Goal: Information Seeking & Learning: Learn about a topic

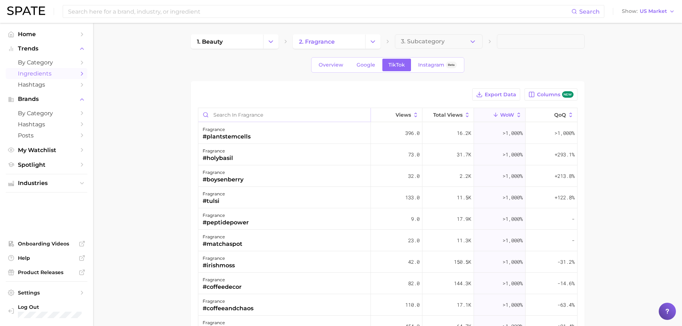
click at [284, 116] on input "Search in fragrance" at bounding box center [284, 115] width 172 height 14
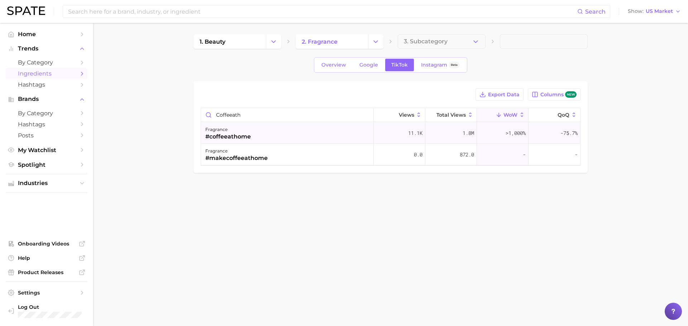
click at [274, 136] on div "fragrance #coffeeathome" at bounding box center [287, 132] width 173 height 21
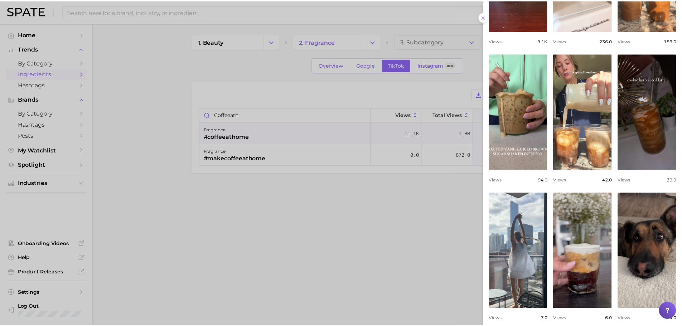
scroll to position [187, 0]
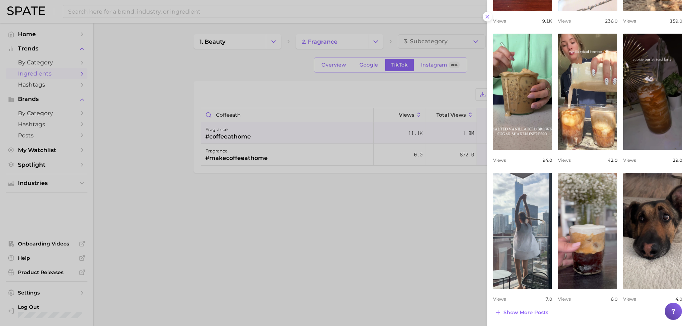
click at [241, 113] on div at bounding box center [344, 163] width 688 height 326
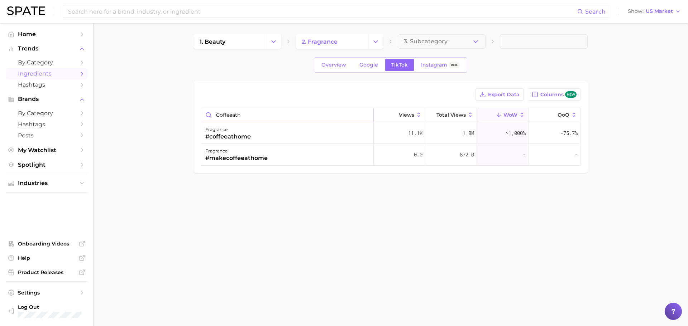
click at [243, 115] on input "coffeeath" at bounding box center [287, 115] width 172 height 14
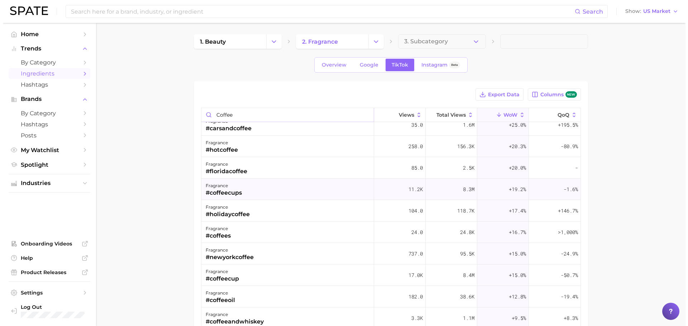
scroll to position [1110, 0]
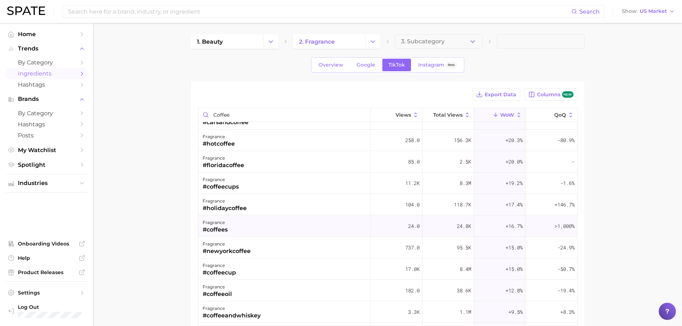
click at [254, 229] on div "fragrance #coffees" at bounding box center [284, 226] width 173 height 21
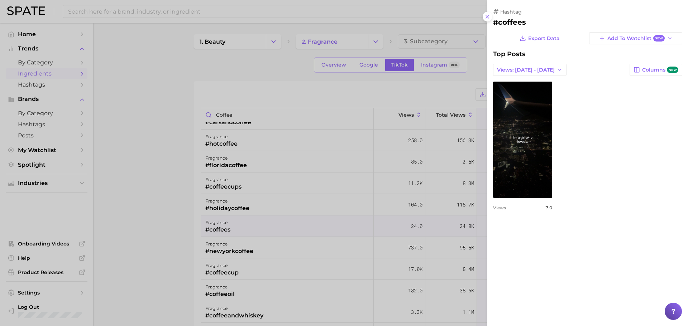
scroll to position [0, 0]
click at [259, 304] on div at bounding box center [344, 163] width 688 height 326
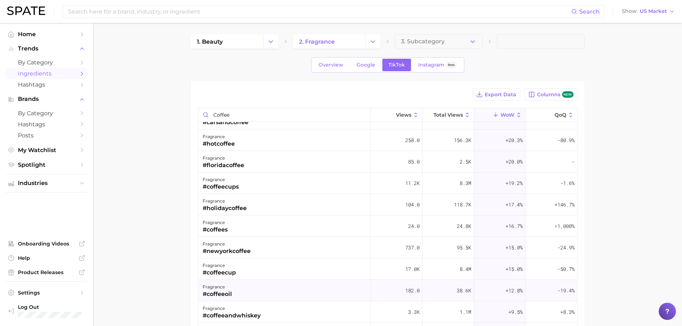
click at [255, 295] on div "fragrance #coffeeoil" at bounding box center [284, 290] width 173 height 21
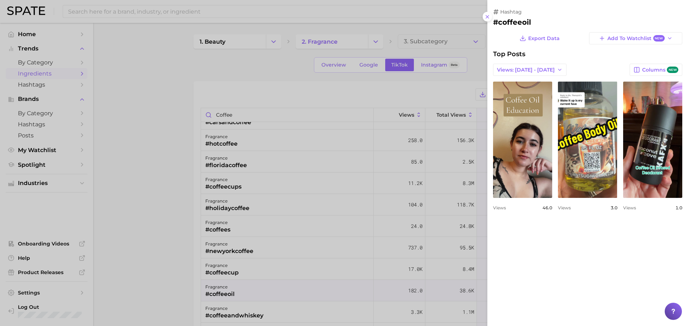
click at [255, 293] on div at bounding box center [344, 163] width 688 height 326
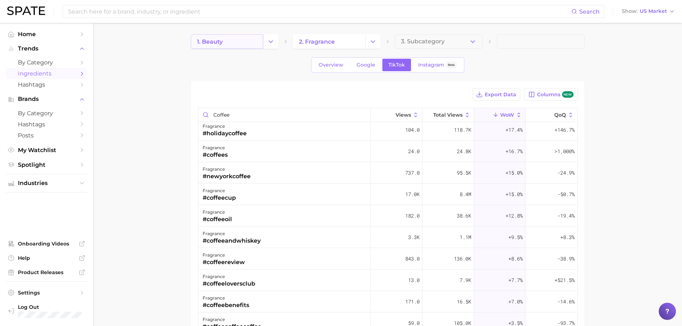
scroll to position [1075, 0]
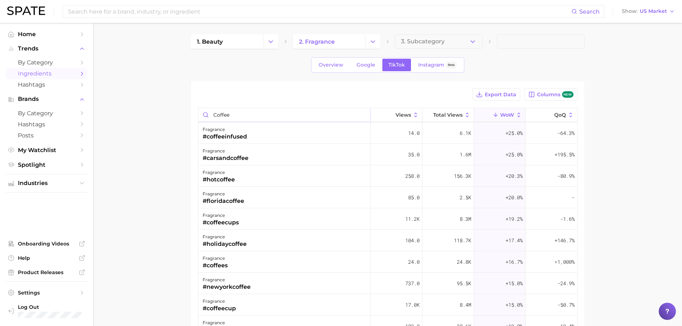
click at [253, 115] on input "coffee" at bounding box center [284, 115] width 172 height 14
click at [252, 114] on input "coffee" at bounding box center [284, 115] width 172 height 14
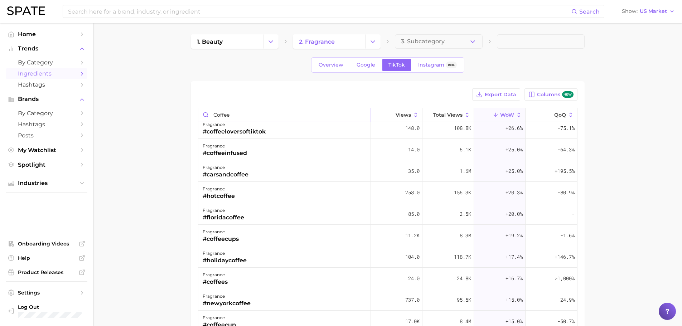
scroll to position [1056, 0]
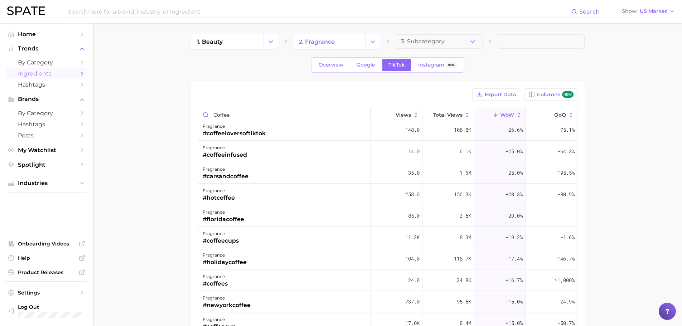
drag, startPoint x: 252, startPoint y: 114, endPoint x: 163, endPoint y: 114, distance: 89.2
click at [163, 115] on main "1. beauty 2. fragrance 3. Subcategory Overview Google TikTok Instagram Beta Exp…" at bounding box center [387, 250] width 589 height 454
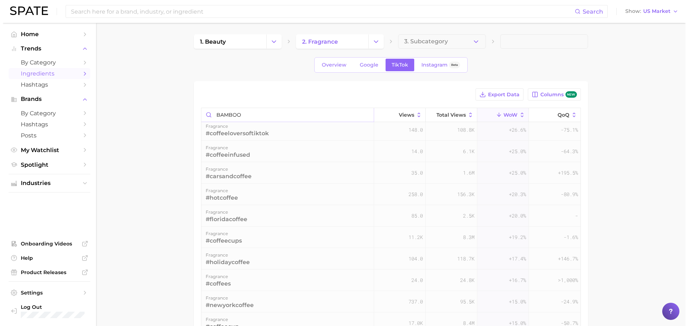
scroll to position [0, 0]
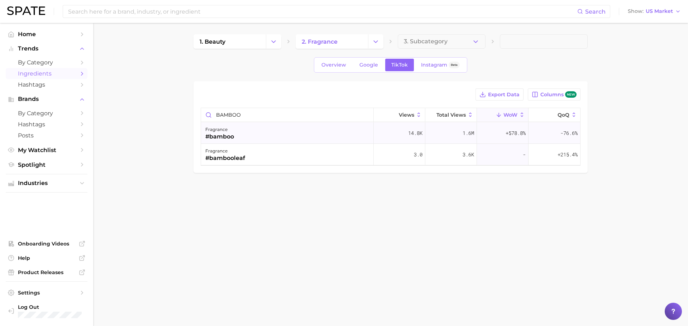
click at [241, 131] on div "fragrance #bamboo" at bounding box center [287, 132] width 173 height 21
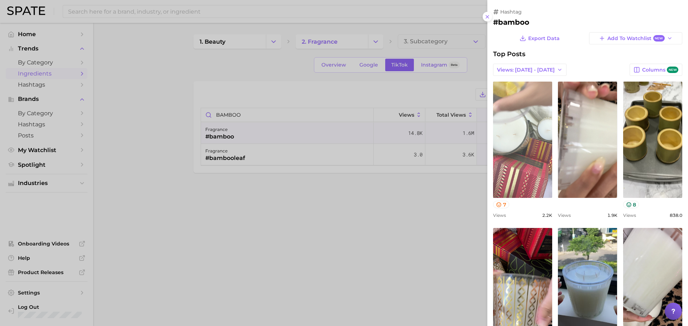
click at [516, 172] on link "view post on TikTok" at bounding box center [522, 140] width 59 height 116
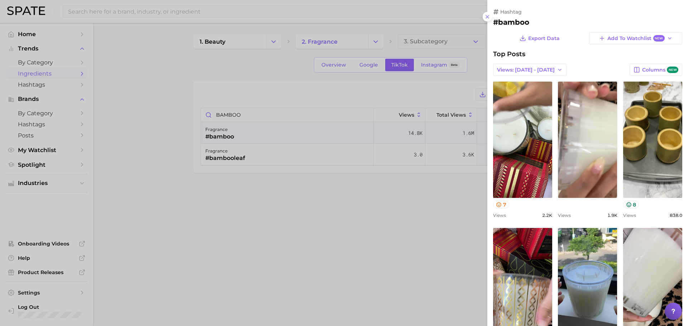
click at [246, 68] on div at bounding box center [344, 163] width 688 height 326
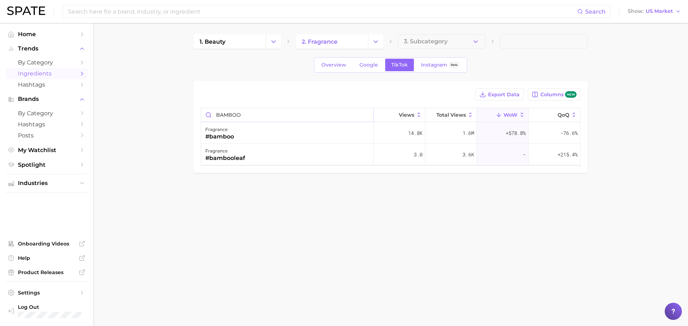
click at [234, 112] on input "BAMBOO" at bounding box center [287, 115] width 172 height 14
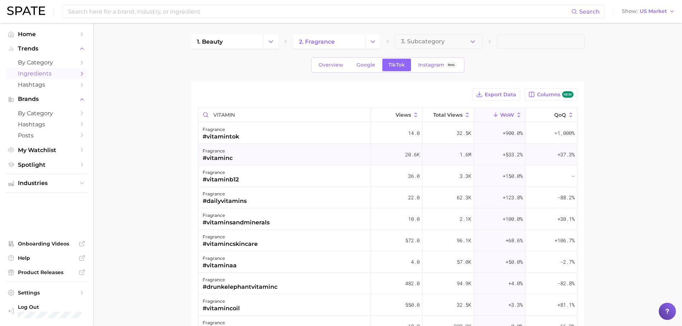
click at [265, 150] on div "fragrance #vitaminc" at bounding box center [284, 154] width 173 height 21
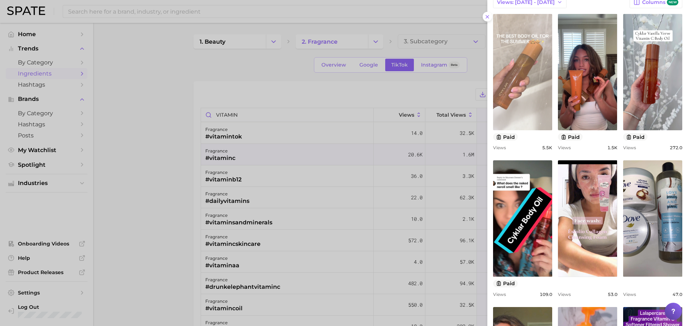
scroll to position [72, 0]
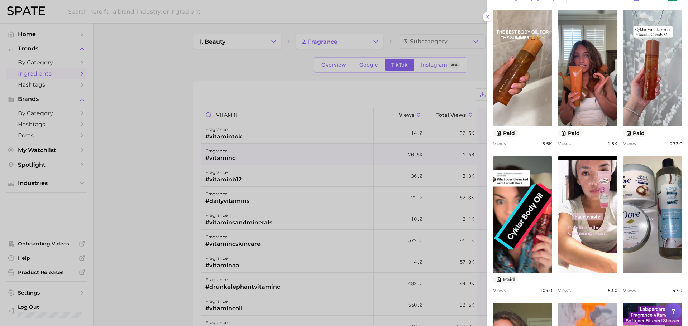
click at [259, 110] on div at bounding box center [344, 163] width 688 height 326
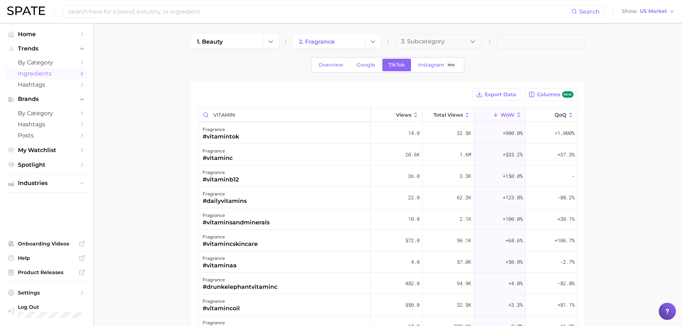
click at [242, 116] on input "VITAMIN" at bounding box center [284, 115] width 172 height 14
click at [248, 134] on div "fragrance #vanillaorchid" at bounding box center [284, 132] width 173 height 21
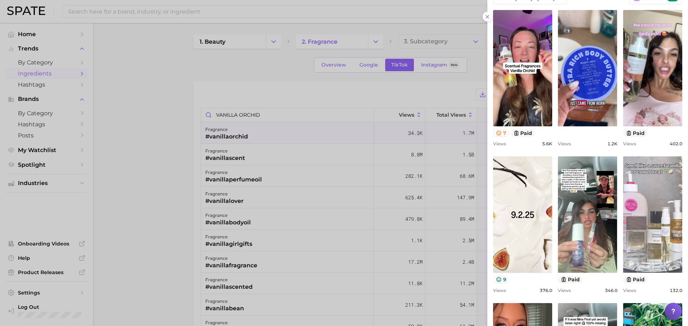
scroll to position [0, 0]
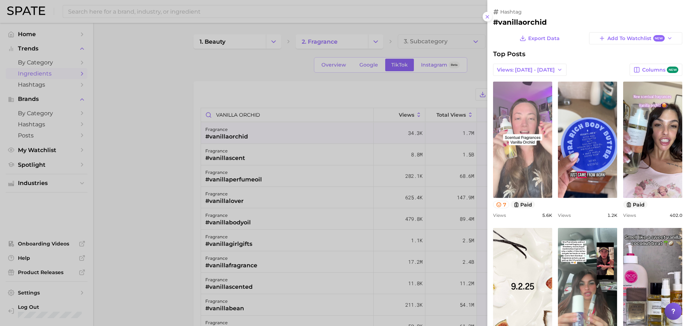
click at [515, 158] on link "view post on TikTok" at bounding box center [522, 140] width 59 height 116
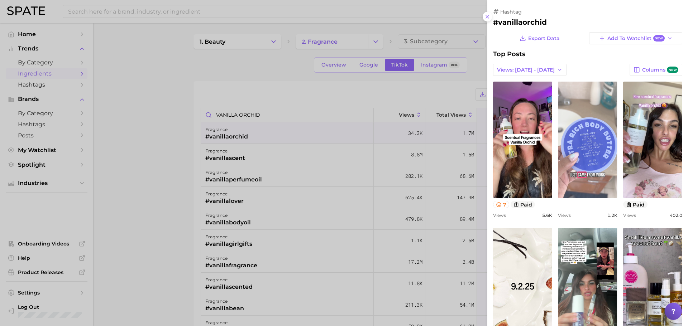
click at [592, 129] on link "view post on TikTok" at bounding box center [587, 140] width 59 height 116
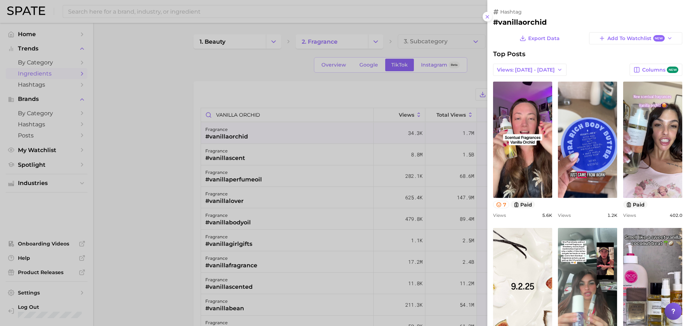
click at [150, 189] on div at bounding box center [344, 163] width 688 height 326
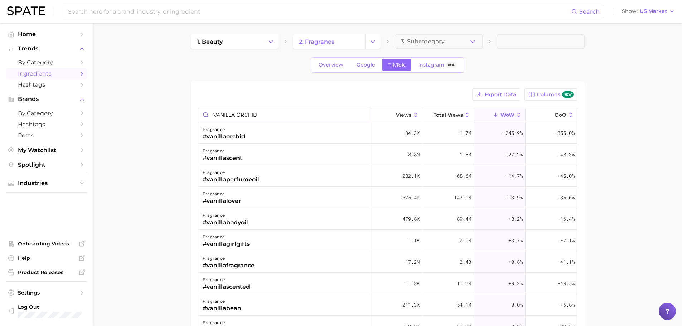
click at [233, 113] on input "VANILLA ORCHID" at bounding box center [284, 115] width 172 height 14
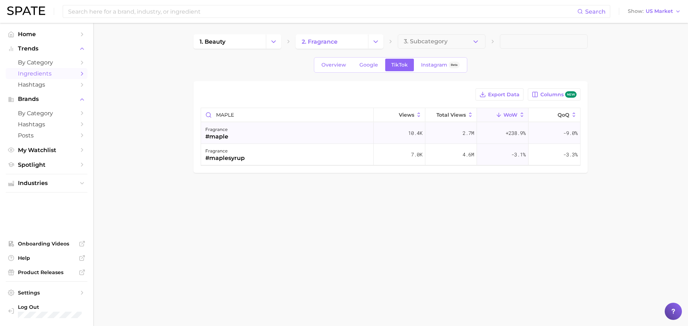
click at [252, 133] on div "fragrance #maple" at bounding box center [287, 132] width 173 height 21
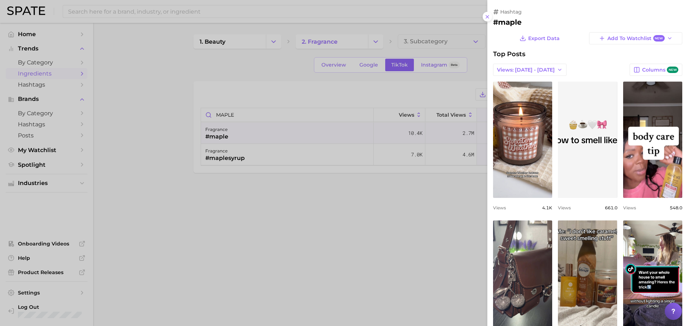
click at [338, 198] on div at bounding box center [344, 163] width 688 height 326
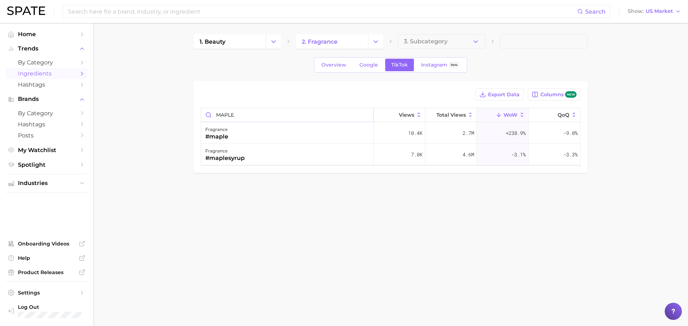
click at [265, 110] on input "MAPLE" at bounding box center [287, 115] width 172 height 14
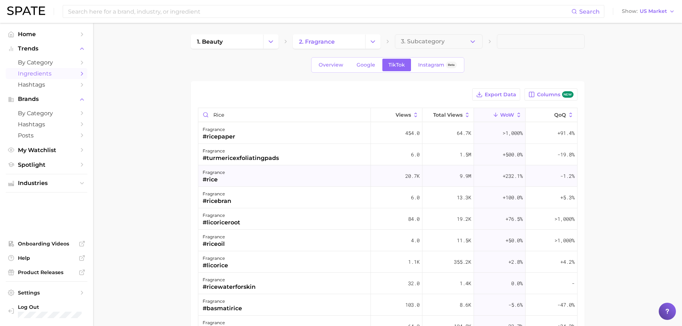
click at [244, 180] on div "fragrance #rice" at bounding box center [284, 175] width 173 height 21
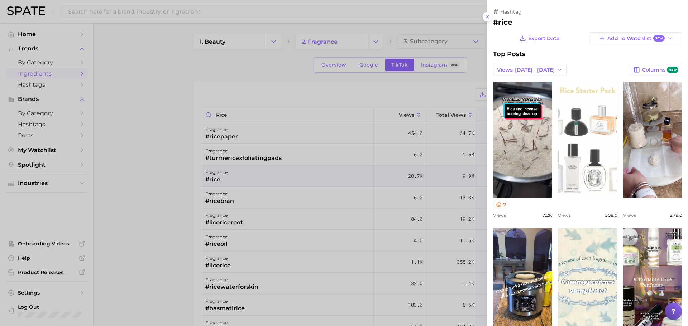
click at [591, 164] on link "view post on TikTok" at bounding box center [587, 140] width 59 height 116
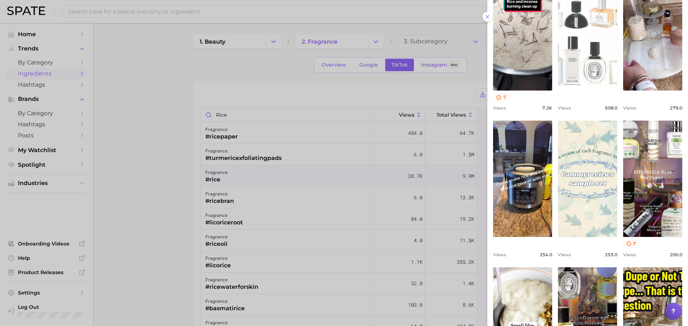
scroll to position [210, 0]
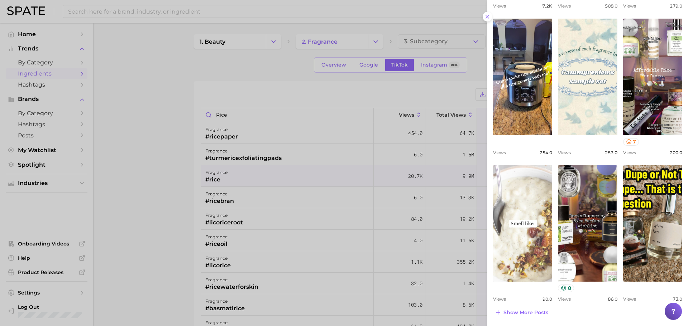
click at [514, 216] on link "view post on TikTok" at bounding box center [522, 223] width 59 height 116
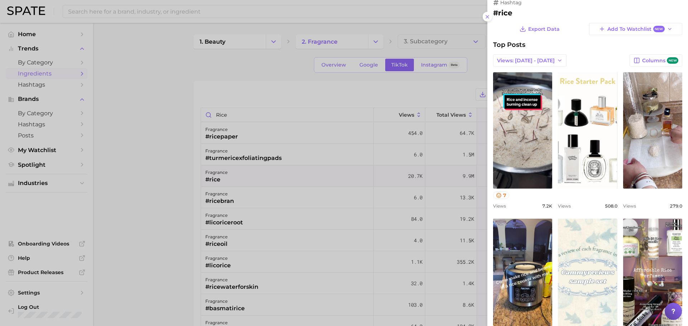
scroll to position [0, 0]
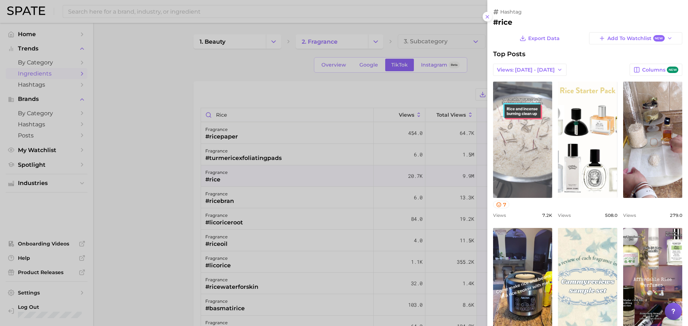
click at [518, 152] on link "view post on TikTok" at bounding box center [522, 140] width 59 height 116
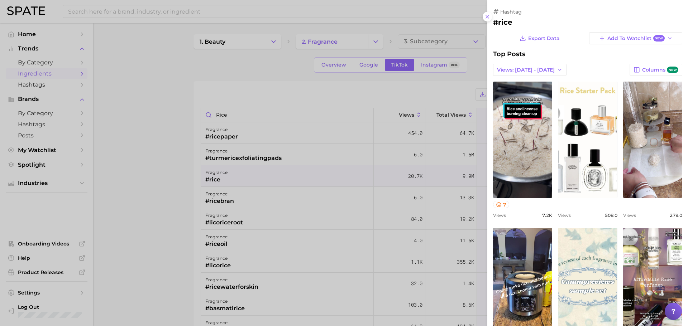
click at [299, 106] on div at bounding box center [344, 163] width 688 height 326
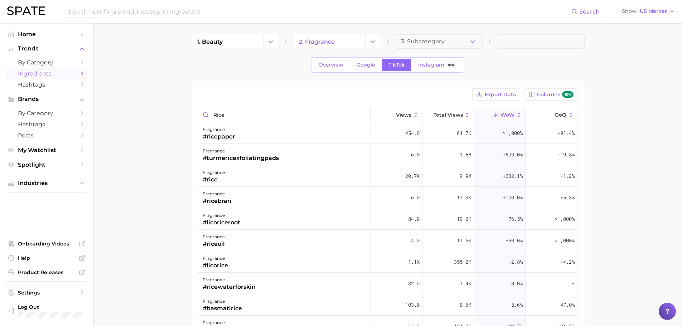
click at [264, 113] on input "rice" at bounding box center [284, 115] width 172 height 14
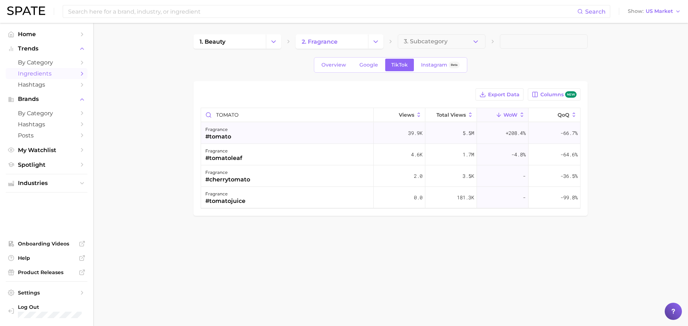
click at [258, 132] on div "fragrance #tomato" at bounding box center [287, 132] width 173 height 21
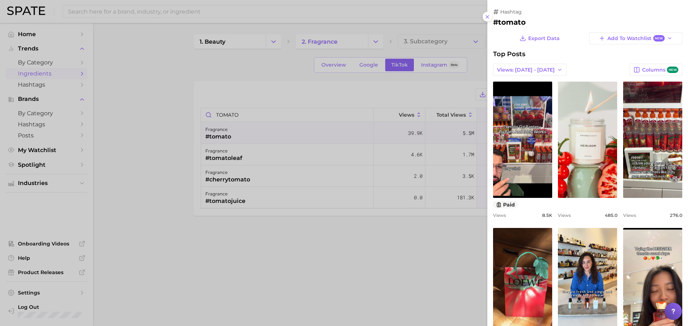
click at [217, 72] on div at bounding box center [344, 163] width 688 height 326
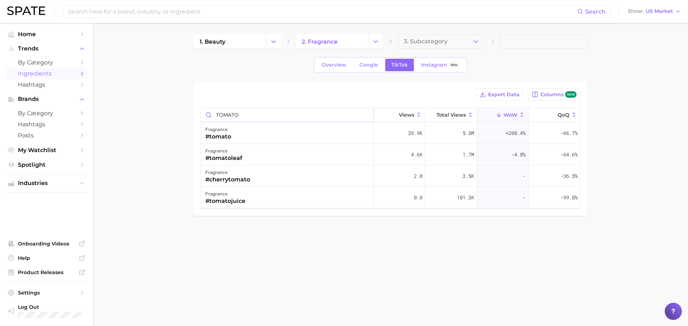
click at [220, 115] on input "TOMATO" at bounding box center [287, 115] width 172 height 14
click at [277, 137] on div "fragrance #vetiver" at bounding box center [287, 132] width 173 height 21
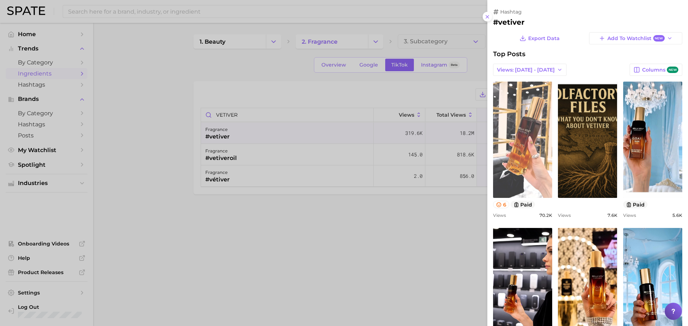
click at [518, 135] on link "view post on TikTok" at bounding box center [522, 140] width 59 height 116
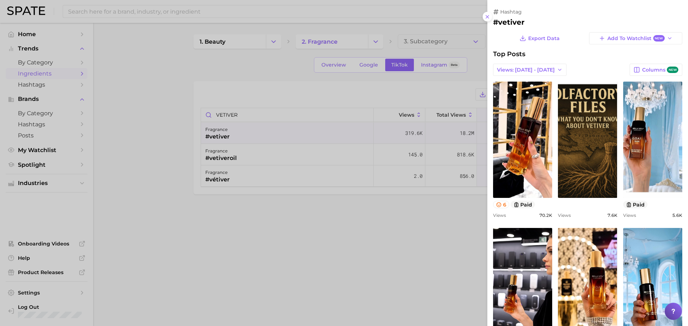
click at [349, 230] on div at bounding box center [344, 163] width 688 height 326
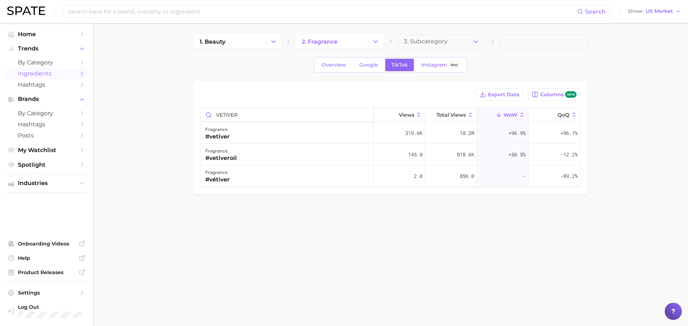
click at [256, 114] on input "VETIVER" at bounding box center [287, 115] width 172 height 14
click at [234, 136] on div "fragrance #bayleaf" at bounding box center [287, 132] width 173 height 21
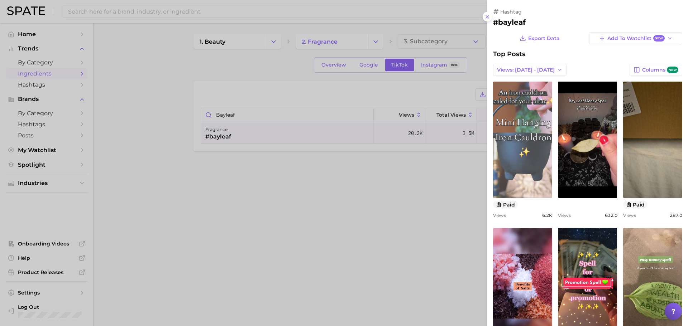
click at [536, 166] on link "view post on TikTok" at bounding box center [522, 140] width 59 height 116
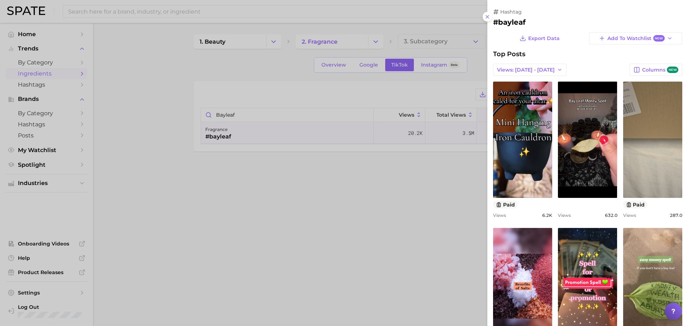
click at [649, 153] on link "view post on TikTok" at bounding box center [652, 140] width 59 height 116
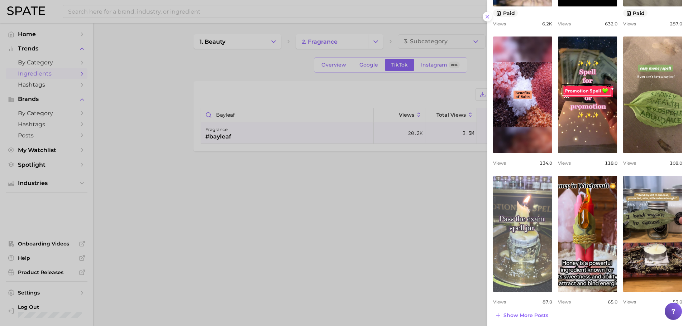
scroll to position [194, 0]
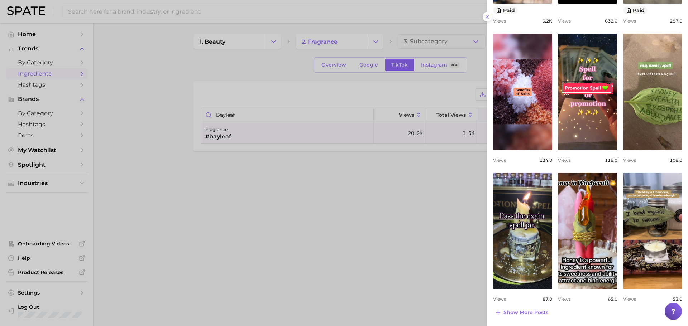
click at [224, 115] on div at bounding box center [344, 163] width 688 height 326
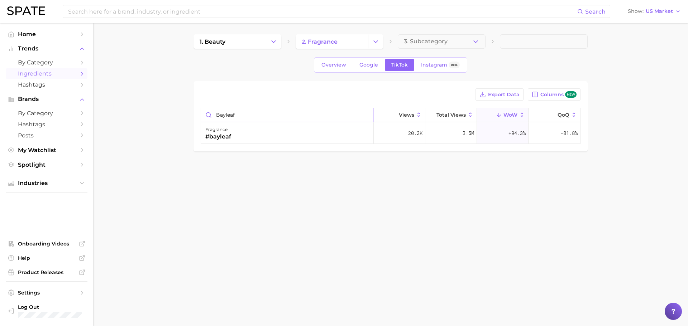
click at [234, 114] on input "bayleaf" at bounding box center [287, 115] width 172 height 14
click at [249, 139] on div "fragrance #melocoton" at bounding box center [287, 132] width 173 height 21
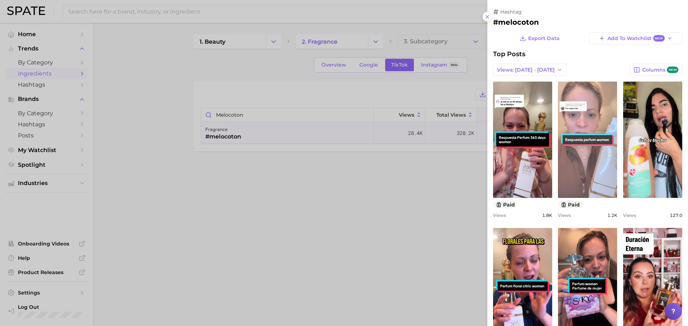
scroll to position [0, 0]
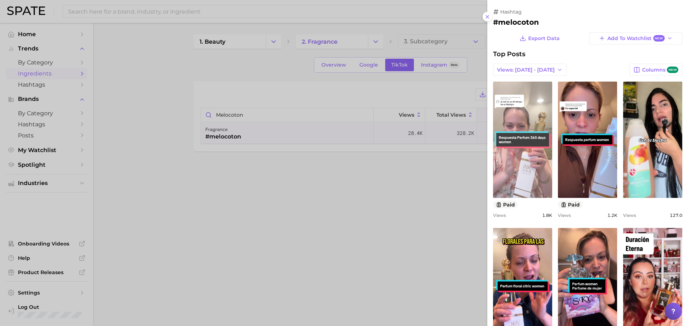
click at [510, 167] on link "view post on TikTok" at bounding box center [522, 140] width 59 height 116
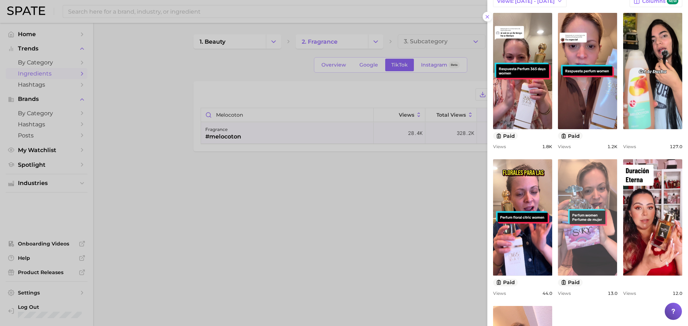
scroll to position [72, 0]
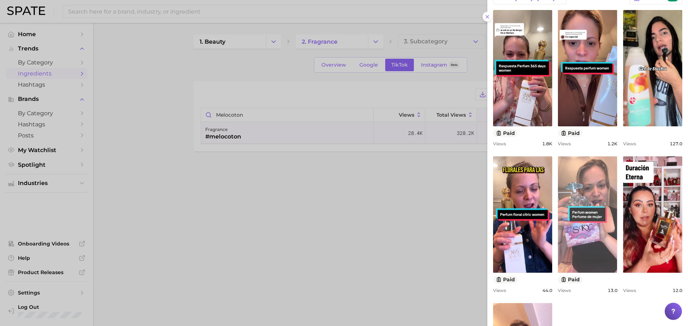
click at [601, 195] on link "view post on TikTok" at bounding box center [587, 215] width 59 height 116
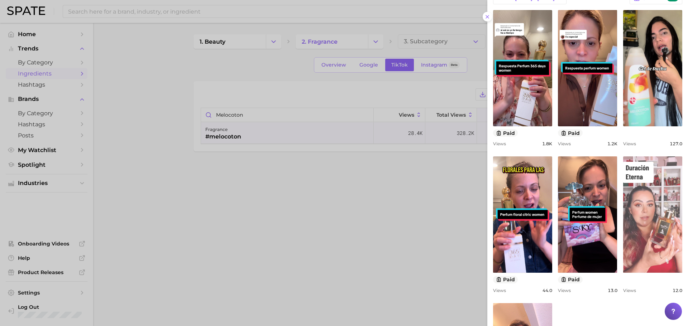
click at [649, 206] on link "view post on TikTok" at bounding box center [652, 215] width 59 height 116
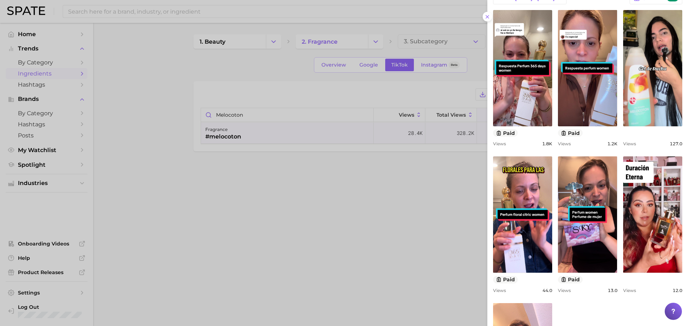
click at [313, 167] on div at bounding box center [344, 163] width 688 height 326
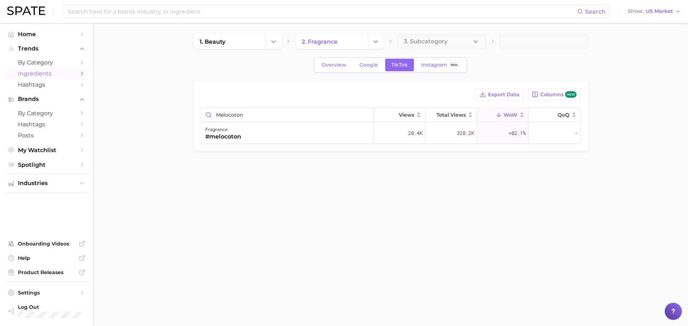
click at [271, 116] on input "melocoton" at bounding box center [287, 115] width 172 height 14
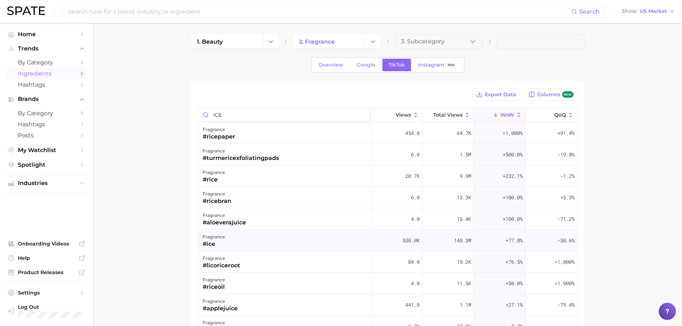
type input "ICE"
click at [246, 235] on div "fragrance #ice" at bounding box center [284, 240] width 173 height 21
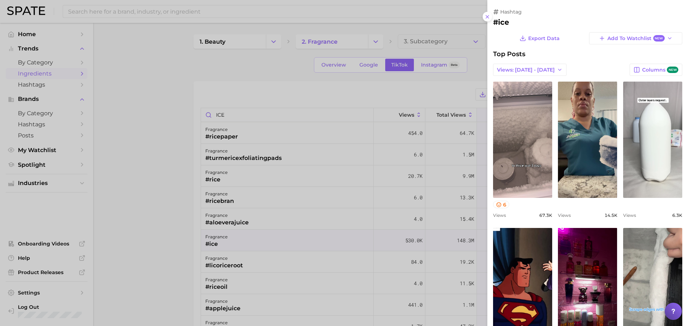
scroll to position [0, 0]
click at [239, 110] on div at bounding box center [344, 163] width 688 height 326
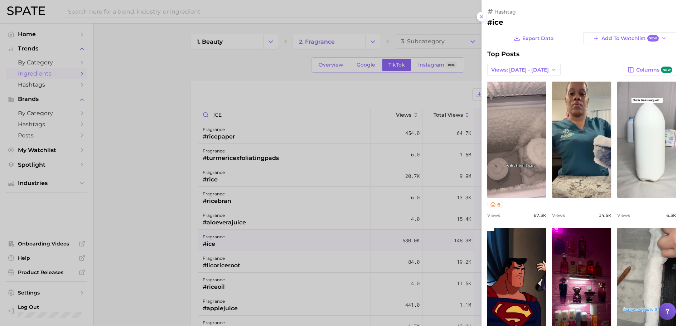
click at [239, 110] on div at bounding box center [341, 163] width 682 height 326
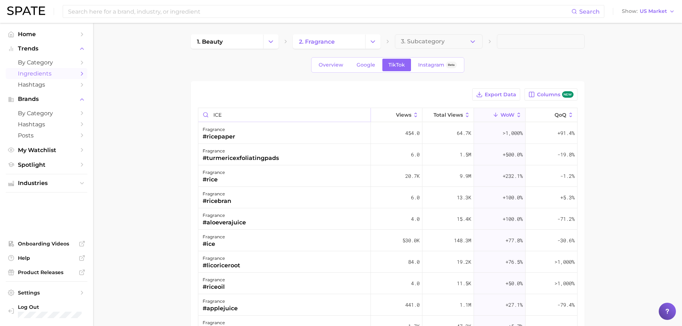
click at [238, 114] on input "ICE" at bounding box center [284, 115] width 172 height 14
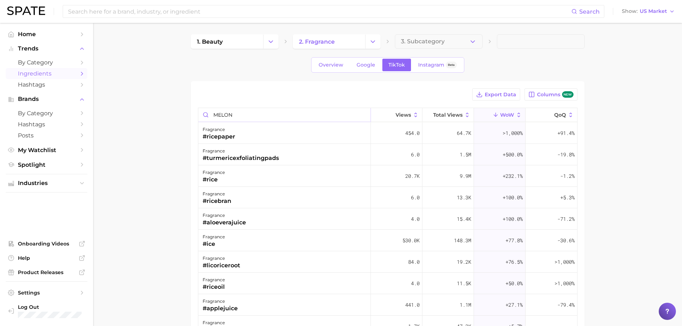
type input "MELON"
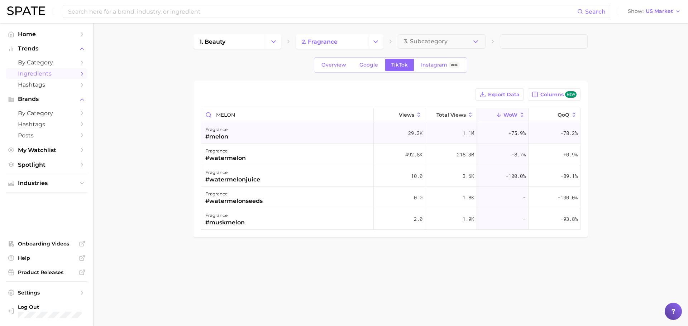
click at [252, 129] on div "fragrance #melon" at bounding box center [287, 132] width 173 height 21
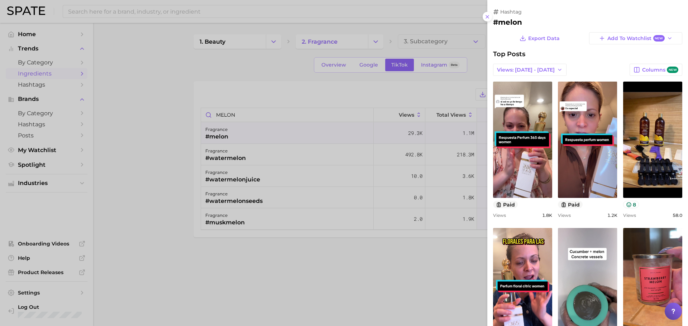
click at [281, 119] on div at bounding box center [344, 163] width 688 height 326
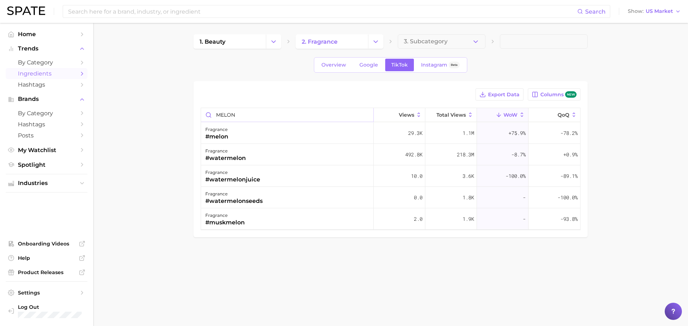
click at [278, 116] on input "MELON" at bounding box center [287, 115] width 172 height 14
click at [273, 137] on div "fragrance #peanuts" at bounding box center [287, 132] width 173 height 21
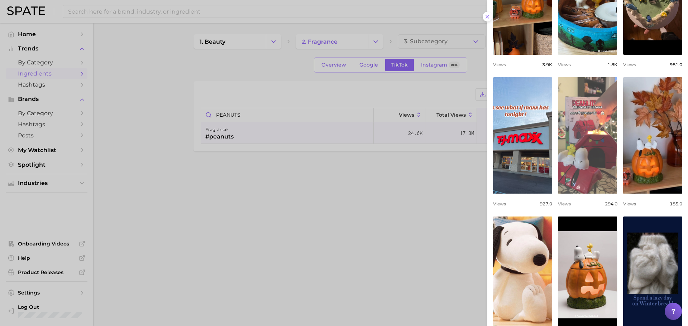
click at [576, 173] on link "view post on TikTok" at bounding box center [587, 135] width 59 height 116
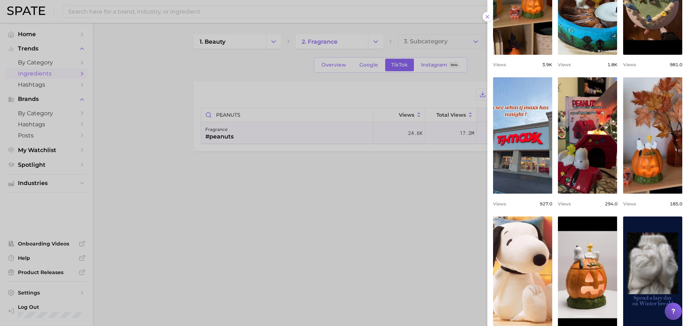
click at [258, 92] on div at bounding box center [344, 163] width 688 height 326
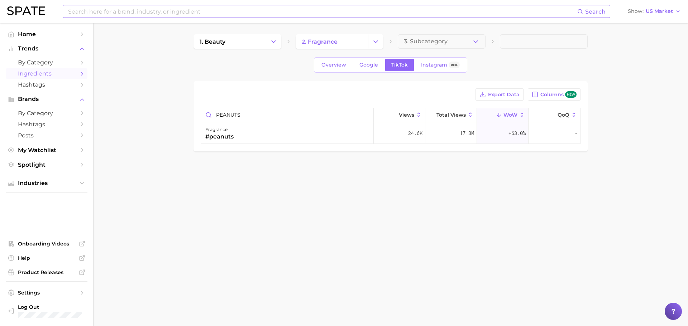
click at [134, 14] on input at bounding box center [322, 11] width 510 height 12
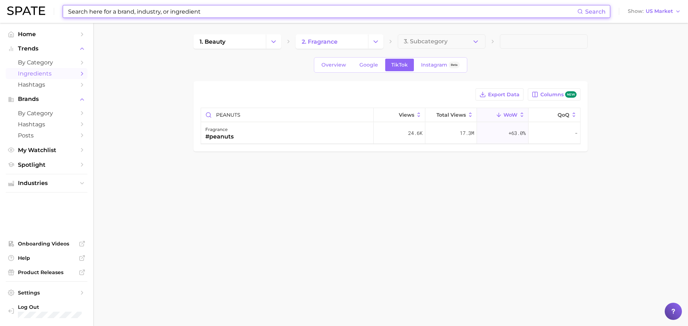
click at [134, 14] on input at bounding box center [322, 11] width 510 height 12
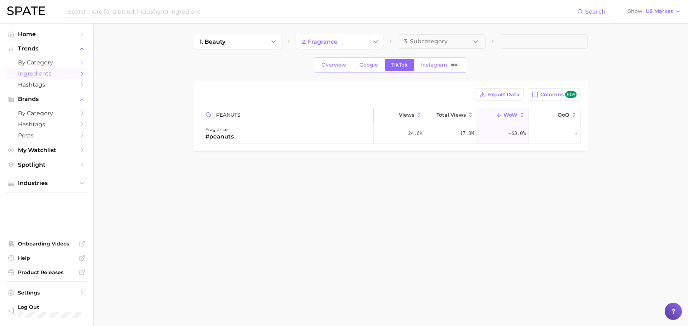
click at [225, 111] on input "PEANUTS" at bounding box center [287, 115] width 172 height 14
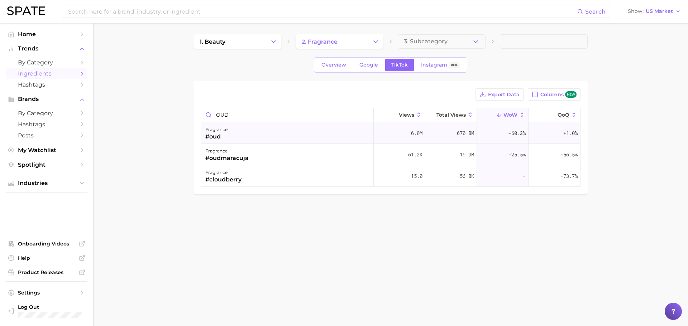
click at [261, 135] on div "fragrance #oud" at bounding box center [287, 132] width 173 height 21
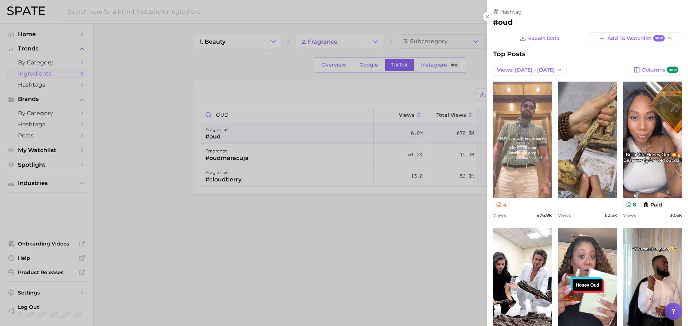
click at [539, 176] on link "view post on TikTok" at bounding box center [522, 140] width 59 height 116
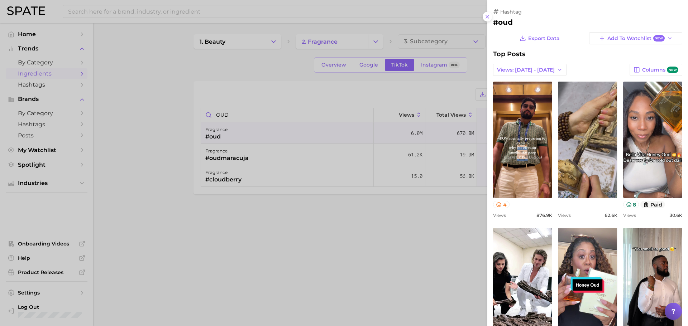
click at [256, 104] on div at bounding box center [344, 163] width 688 height 326
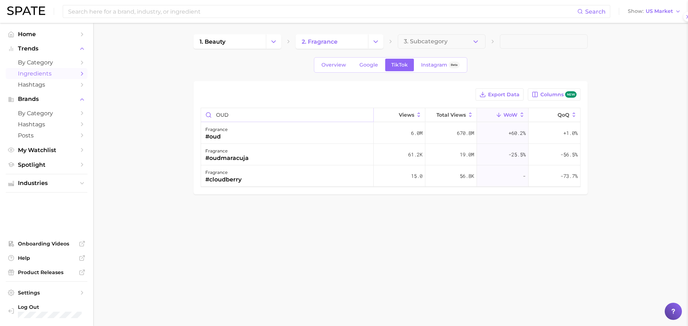
click at [250, 111] on input "OUD" at bounding box center [287, 115] width 172 height 14
click at [251, 111] on input "OUD" at bounding box center [287, 115] width 172 height 14
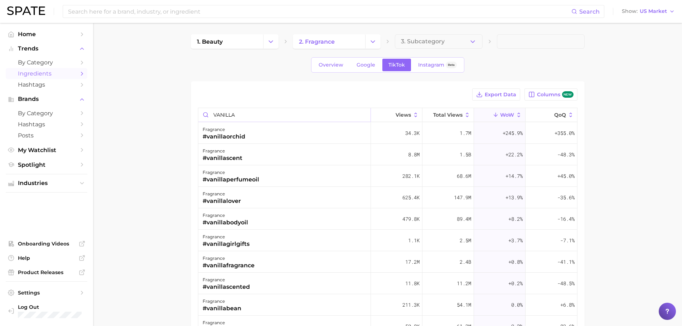
type input "VANILLA"
click at [189, 10] on input at bounding box center [319, 11] width 504 height 12
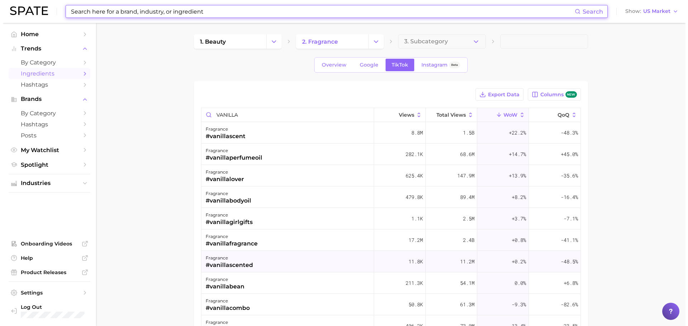
scroll to position [143, 0]
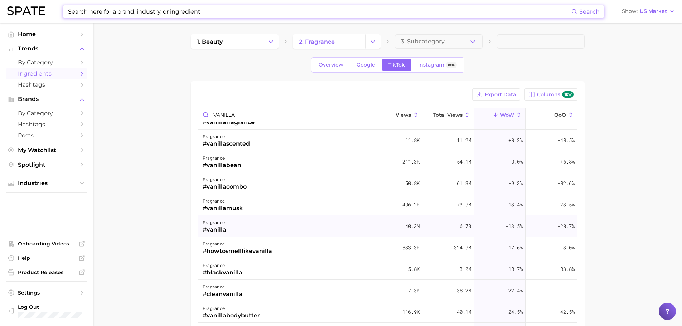
click at [230, 232] on div "fragrance #vanilla" at bounding box center [284, 226] width 173 height 21
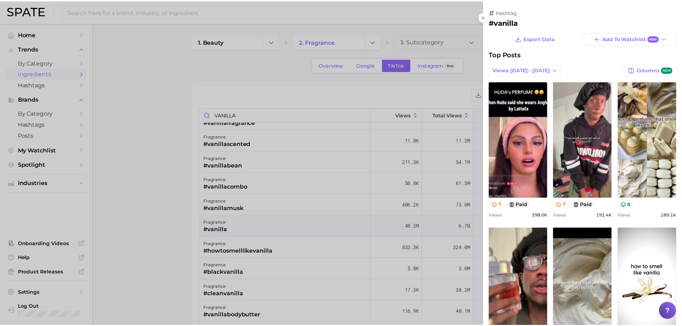
scroll to position [0, 0]
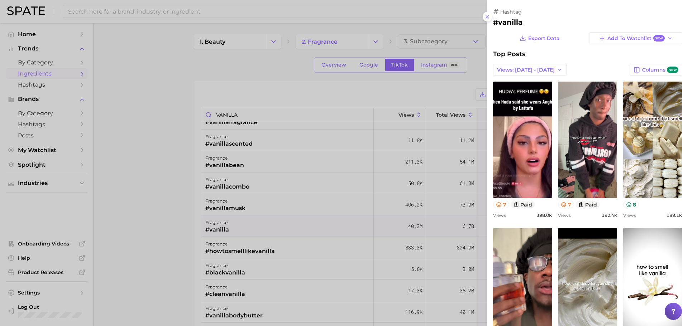
click at [157, 234] on div at bounding box center [344, 163] width 688 height 326
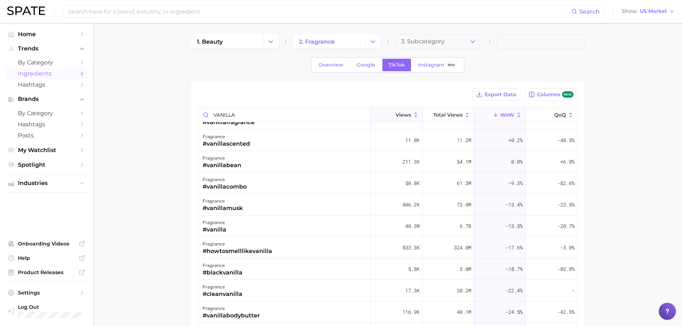
click at [407, 116] on span "Views" at bounding box center [403, 115] width 15 height 6
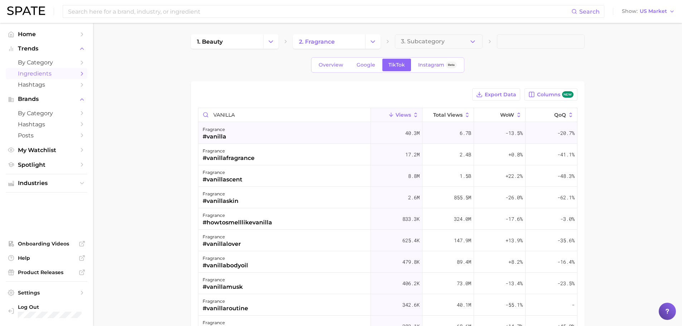
click at [306, 136] on div "fragrance #vanilla" at bounding box center [284, 132] width 173 height 21
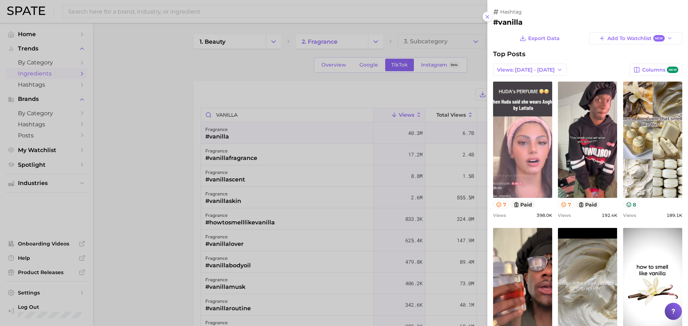
click at [522, 139] on link "view post on TikTok" at bounding box center [522, 140] width 59 height 116
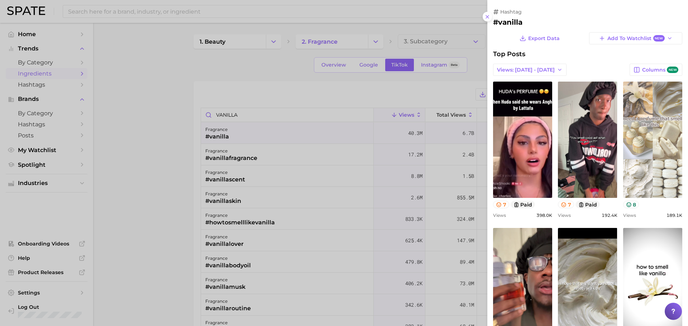
click at [639, 140] on link "view post on TikTok" at bounding box center [652, 140] width 59 height 116
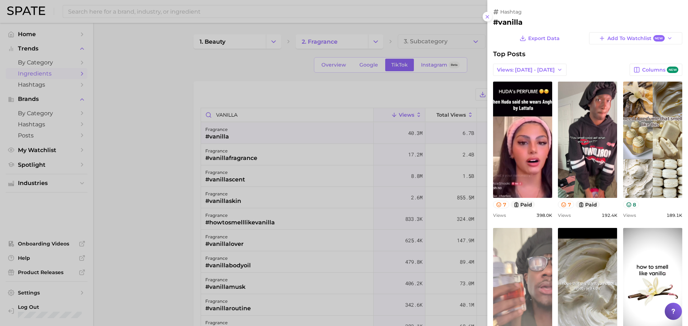
click at [527, 255] on link "view post on TikTok" at bounding box center [522, 286] width 59 height 116
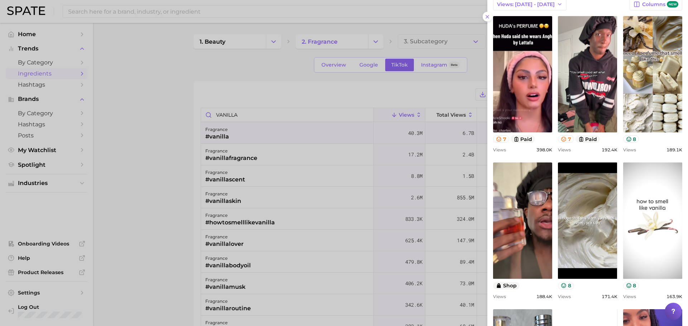
scroll to position [72, 0]
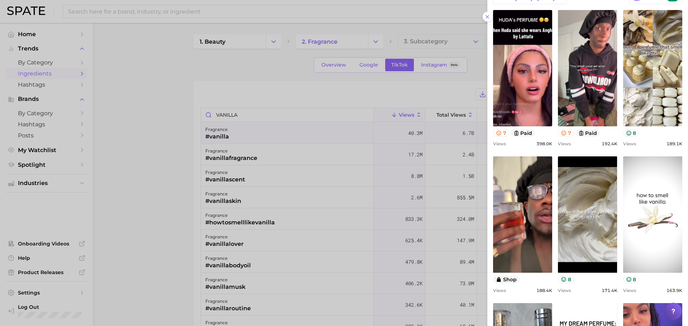
click at [646, 254] on link "view post on TikTok" at bounding box center [652, 215] width 59 height 116
click at [247, 120] on div at bounding box center [344, 163] width 688 height 326
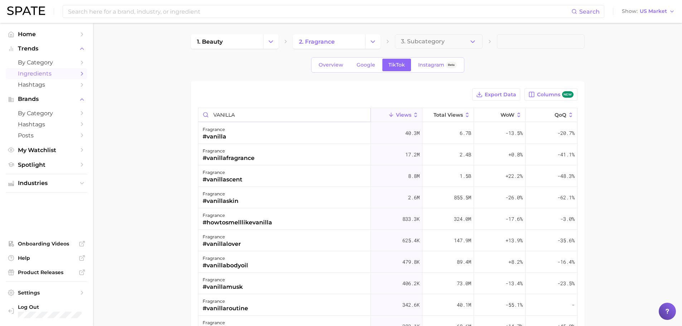
click at [242, 115] on input "VANILLA" at bounding box center [284, 115] width 172 height 14
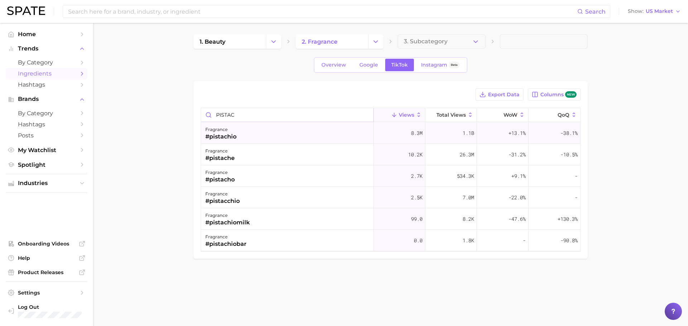
type input "PISTAC"
click at [242, 137] on div "fragrance #pistachio" at bounding box center [287, 132] width 173 height 21
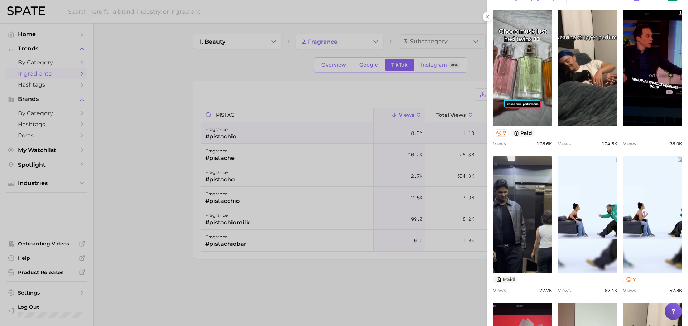
drag, startPoint x: 147, startPoint y: 162, endPoint x: 149, endPoint y: 155, distance: 6.7
click at [147, 162] on div at bounding box center [344, 163] width 688 height 326
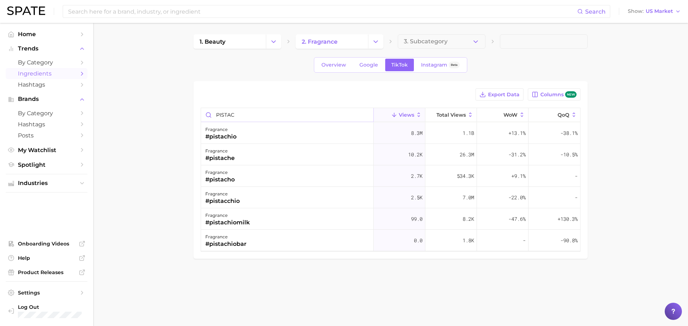
click at [235, 115] on input "PISTAC" at bounding box center [287, 115] width 172 height 14
type input "CARAMEL"
click at [236, 139] on div "fragrance #caramel" at bounding box center [287, 132] width 173 height 21
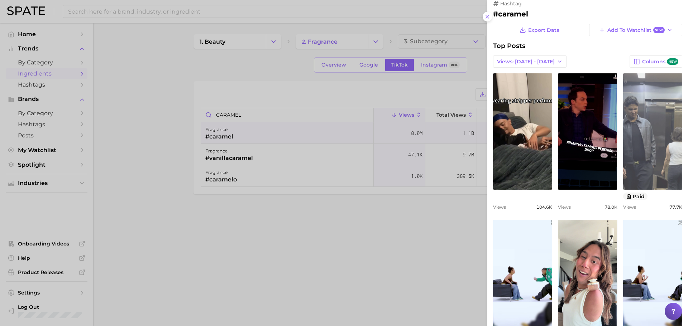
scroll to position [0, 0]
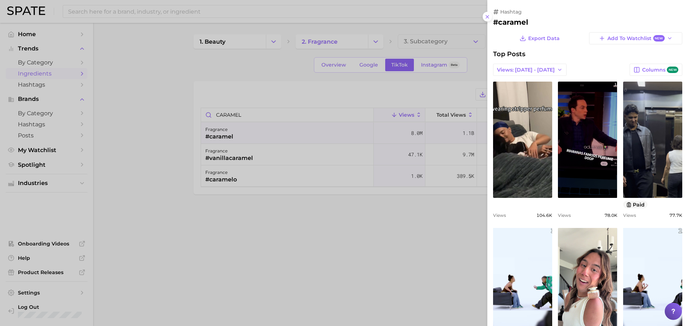
click at [316, 167] on div at bounding box center [344, 163] width 688 height 326
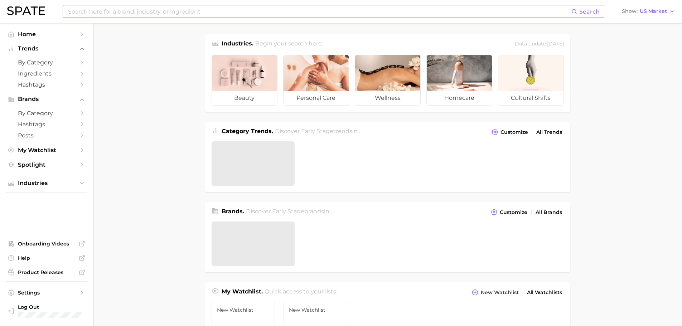
click at [175, 13] on input at bounding box center [319, 11] width 504 height 12
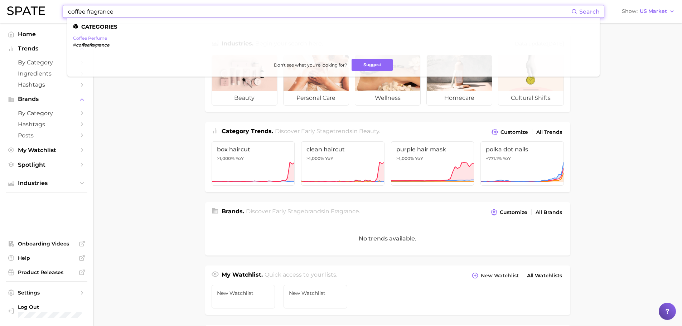
type input "coffee fragrance"
click at [93, 38] on link "coffee perfume" at bounding box center [90, 37] width 34 height 5
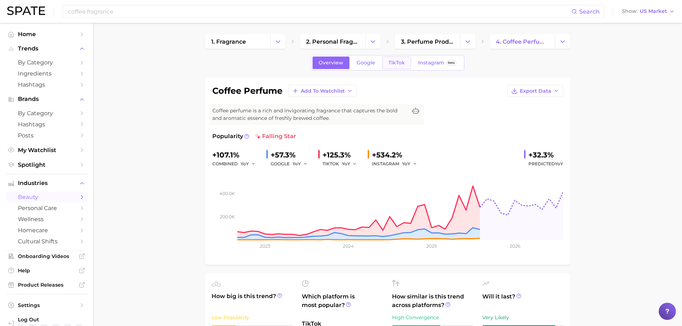
click at [391, 61] on span "TikTok" at bounding box center [397, 63] width 16 height 6
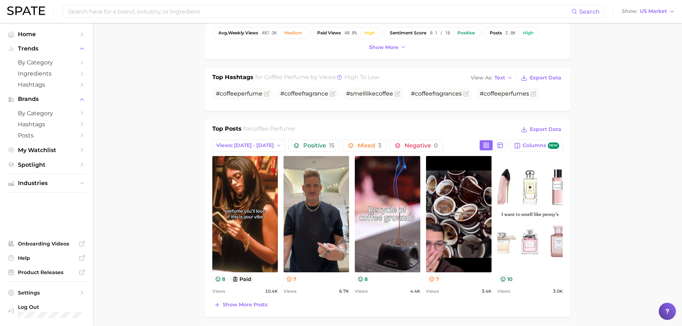
scroll to position [287, 0]
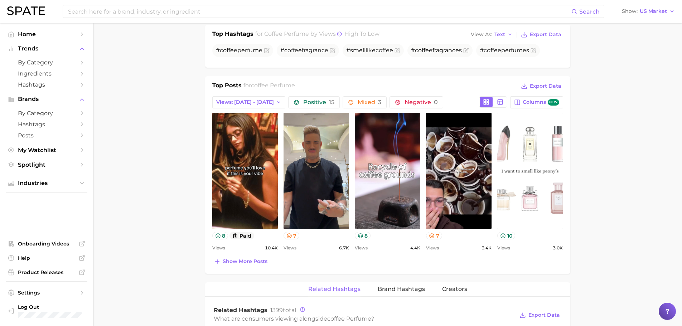
click at [531, 158] on link "view post on TikTok" at bounding box center [531, 171] width 66 height 116
click at [150, 18] on div "Search" at bounding box center [334, 11] width 542 height 13
click at [150, 16] on input at bounding box center [319, 11] width 504 height 12
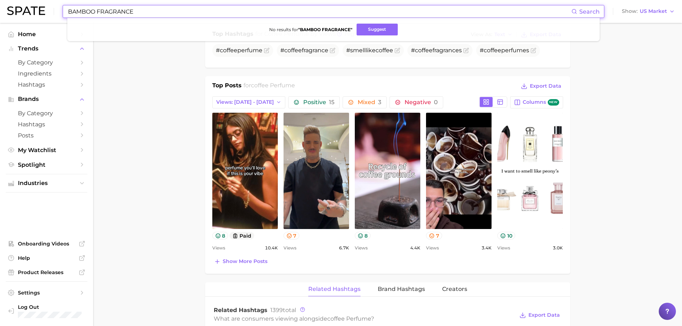
click at [112, 13] on input "BAMBOO FRAGRANCE" at bounding box center [319, 11] width 504 height 12
type input "BAMBOO PERFUME"
click at [108, 12] on input "BAMBOO PERFUME" at bounding box center [319, 11] width 504 height 12
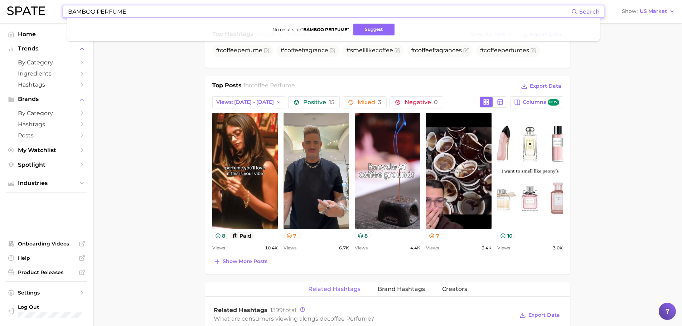
click at [108, 12] on input "BAMBOO PERFUME" at bounding box center [319, 11] width 504 height 12
